Goal: Task Accomplishment & Management: Use online tool/utility

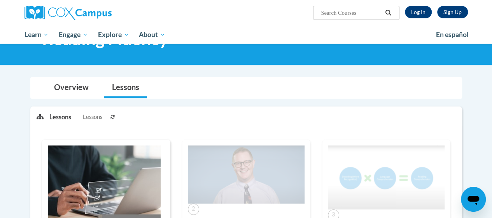
scroll to position [37, 0]
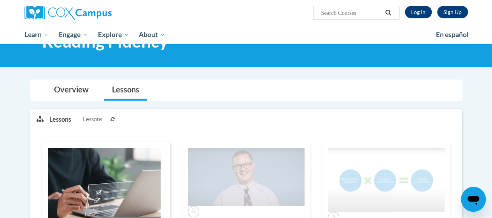
click at [422, 10] on link "Log In" at bounding box center [418, 12] width 27 height 12
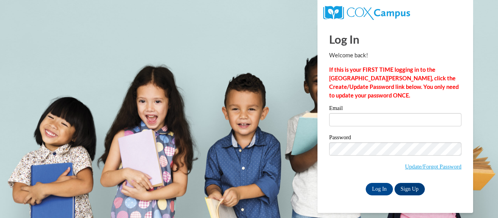
click at [371, 122] on input "Email" at bounding box center [395, 119] width 132 height 13
type input "jen.kieselhorst@trschools.k12.wi.us"
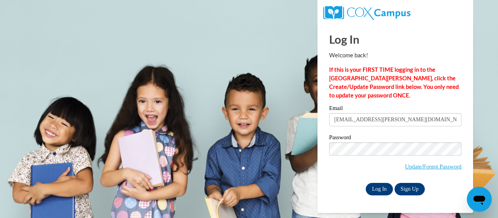
click at [378, 188] on input "Log In" at bounding box center [379, 189] width 27 height 12
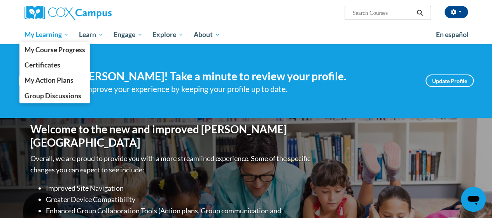
click at [62, 34] on span "My Learning" at bounding box center [46, 34] width 45 height 9
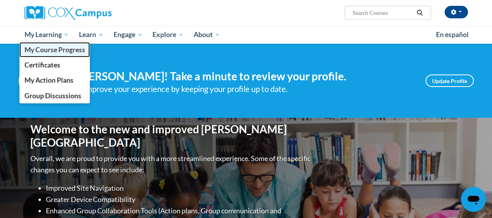
click at [74, 52] on span "My Course Progress" at bounding box center [54, 50] width 61 height 8
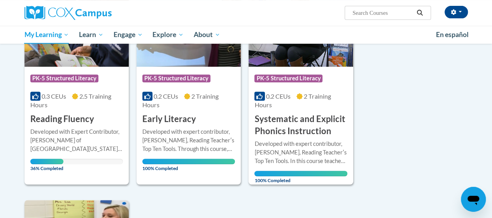
scroll to position [153, 0]
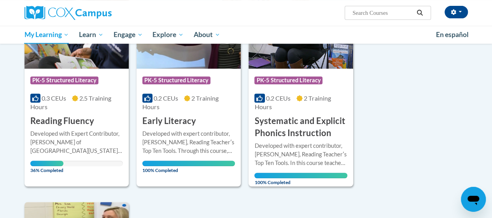
click at [69, 129] on div at bounding box center [76, 129] width 93 height 0
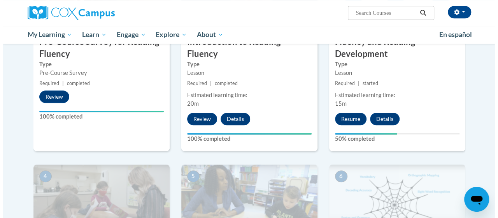
scroll to position [254, 0]
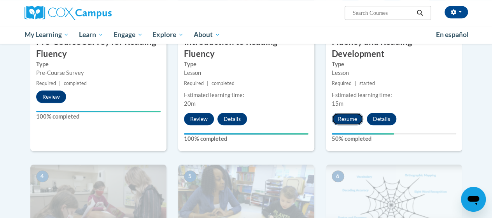
click at [347, 120] on button "Resume" at bounding box center [348, 119] width 32 height 12
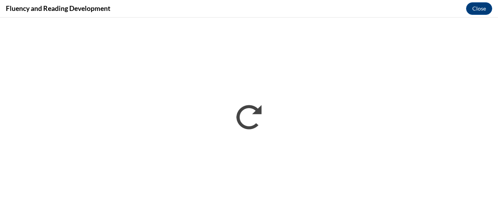
scroll to position [0, 0]
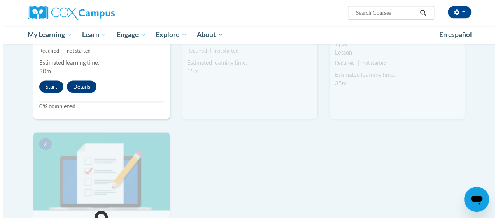
scroll to position [452, 0]
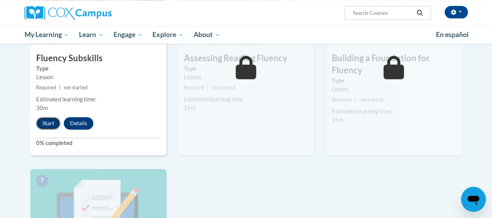
click at [47, 124] on button "Start" at bounding box center [48, 123] width 24 height 12
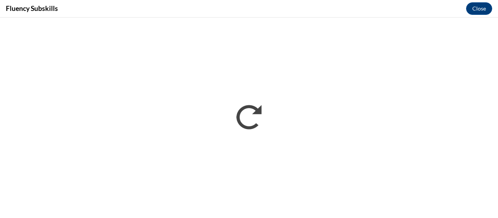
scroll to position [0, 0]
